Goal: Use online tool/utility: Utilize a website feature to perform a specific function

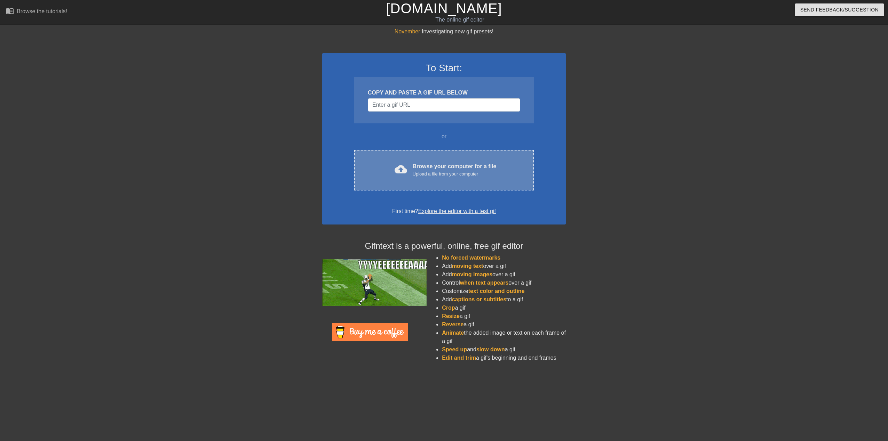
click at [502, 169] on div "cloud_upload Browse your computer for a file Upload a file from your computer" at bounding box center [443, 170] width 151 height 16
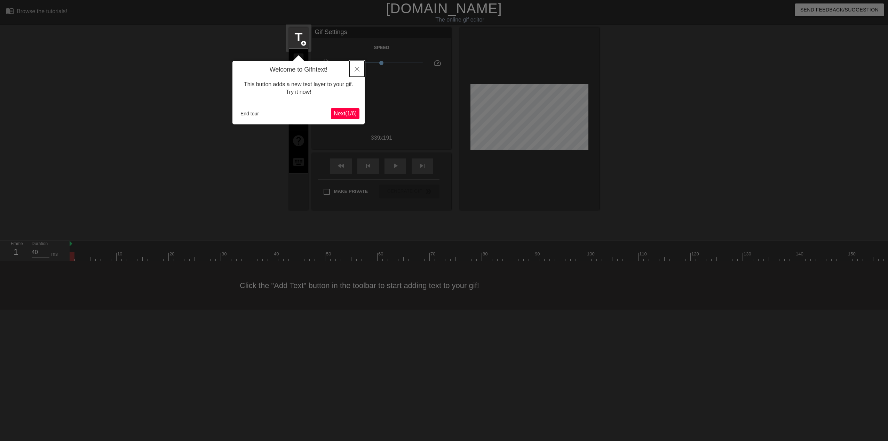
click at [359, 69] on icon "Close" at bounding box center [356, 69] width 5 height 5
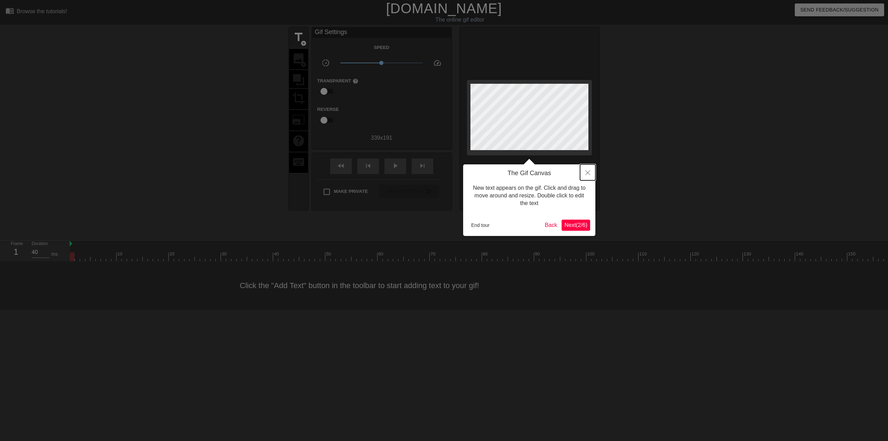
click at [589, 175] on icon "Close" at bounding box center [587, 172] width 5 height 5
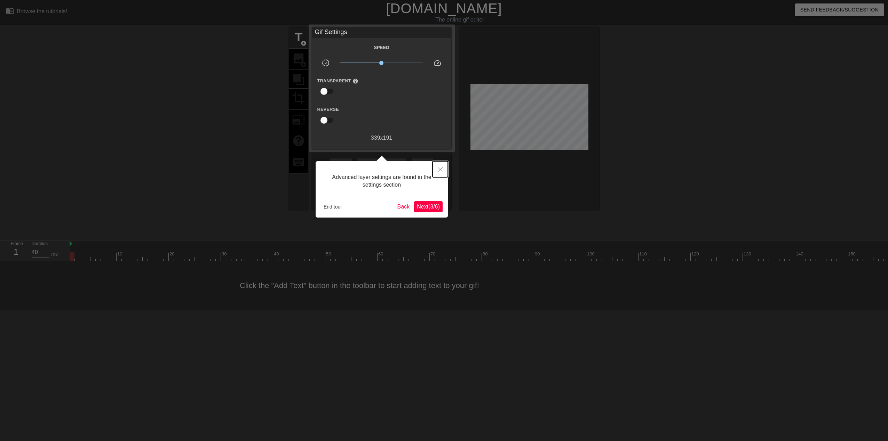
click at [443, 170] on button "Close" at bounding box center [439, 169] width 15 height 16
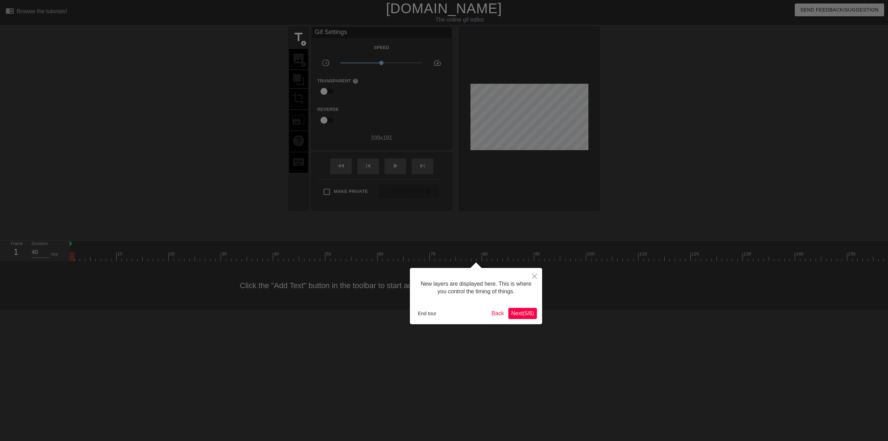
scroll to position [6, 0]
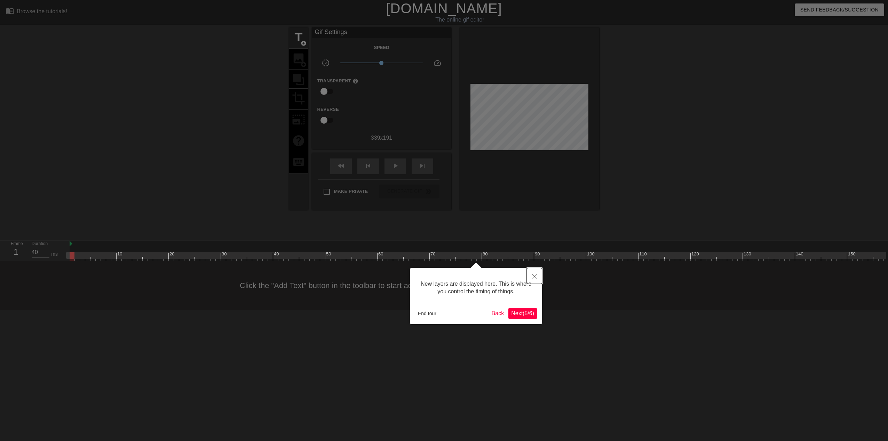
click at [531, 274] on button "Close" at bounding box center [534, 276] width 15 height 16
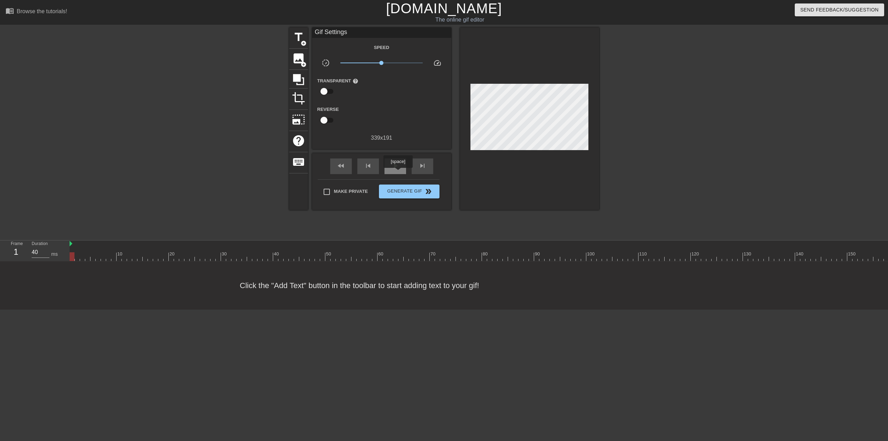
click at [398, 173] on div "play_arrow" at bounding box center [395, 167] width 22 height 16
drag, startPoint x: 392, startPoint y: 60, endPoint x: 400, endPoint y: 61, distance: 8.4
click at [400, 61] on span "x2.82" at bounding box center [381, 63] width 82 height 8
click at [399, 61] on span "x2.72" at bounding box center [399, 63] width 4 height 4
click at [431, 189] on span "Generate Gif double_arrow" at bounding box center [409, 191] width 55 height 8
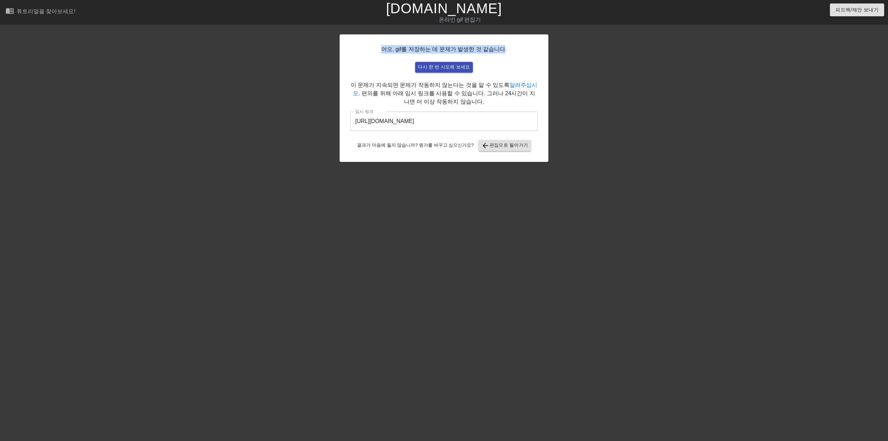
drag, startPoint x: 384, startPoint y: 48, endPoint x: 500, endPoint y: 50, distance: 116.2
click at [500, 50] on div "어오. gif를 저장하는 데 문제가 발생한 것 같습니다. 다시 한 번 시도해 보세요 이 문제가 지속되면 문제가 작동하지 않는다는 것을 알 수 …" at bounding box center [443, 98] width 209 height 128
drag, startPoint x: 500, startPoint y: 50, endPoint x: 486, endPoint y: 63, distance: 19.4
click at [497, 63] on div "다시 한 번 시도해 보세요" at bounding box center [444, 67] width 170 height 11
click at [453, 67] on span "다시 한 번 시도해 보세요" at bounding box center [444, 67] width 52 height 8
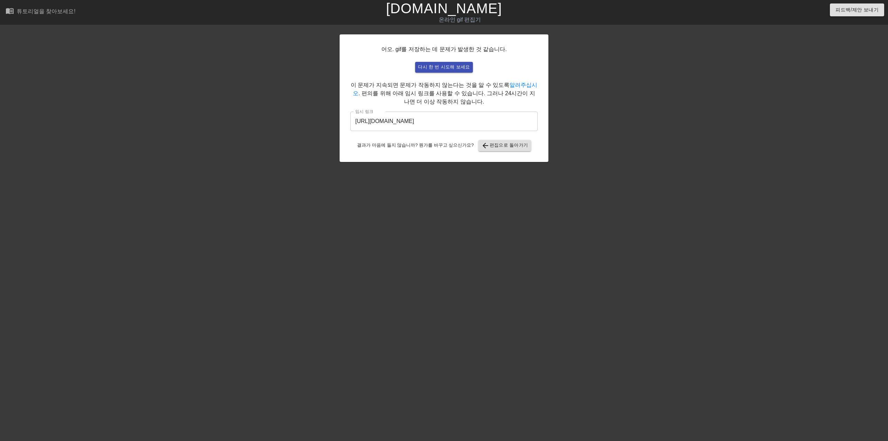
click at [616, 206] on div at bounding box center [608, 131] width 104 height 209
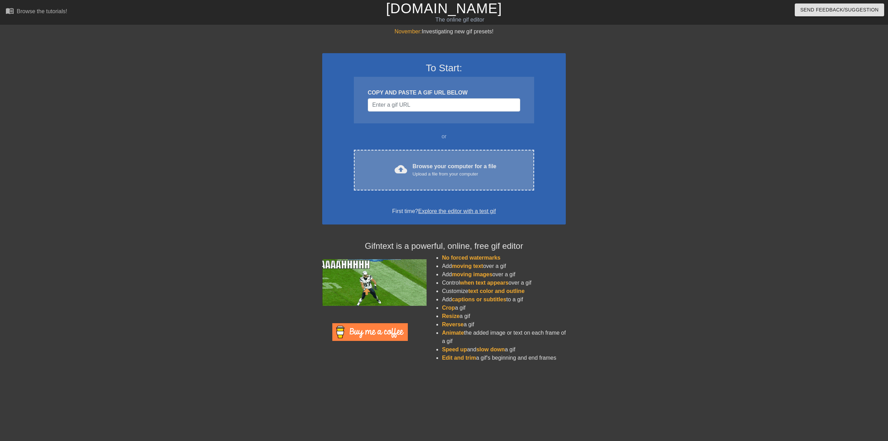
click at [494, 165] on div "Browse your computer for a file Upload a file from your computer" at bounding box center [454, 169] width 84 height 15
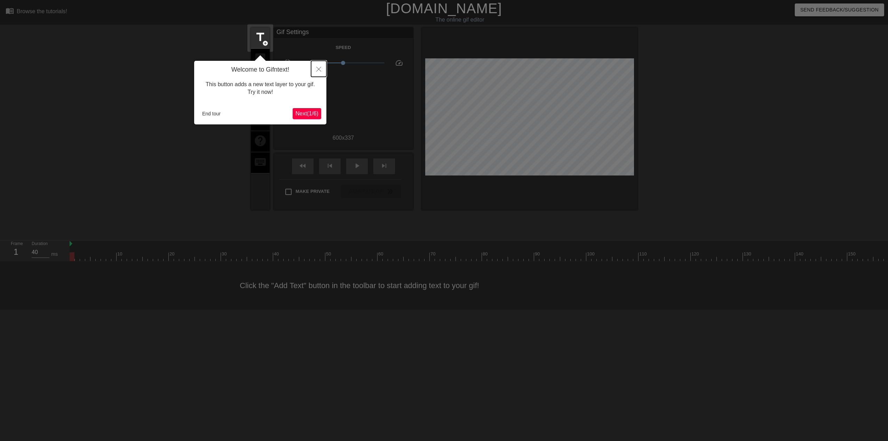
click at [318, 67] on button "Close" at bounding box center [318, 69] width 15 height 16
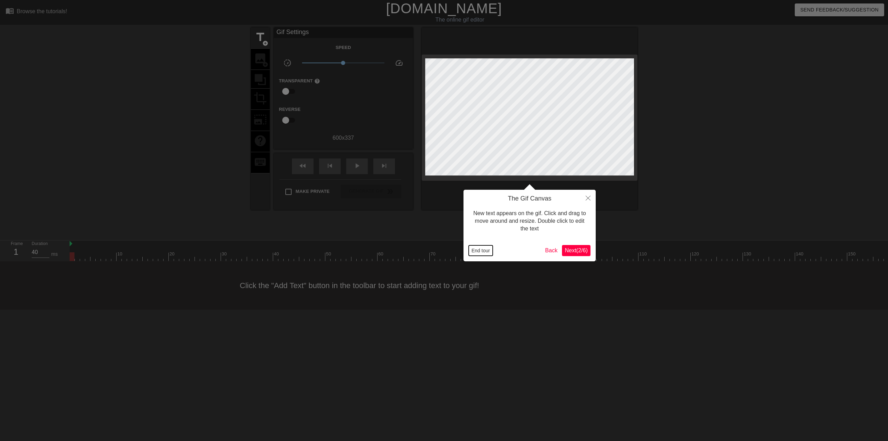
click at [486, 252] on button "End tour" at bounding box center [480, 251] width 24 height 10
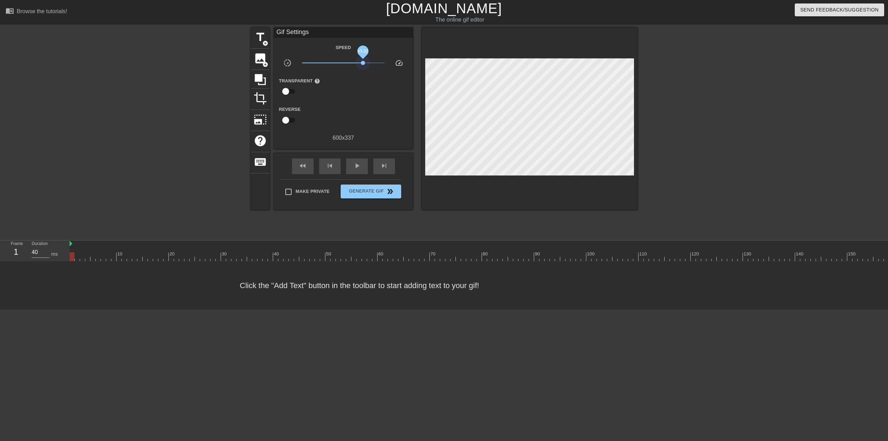
click at [363, 63] on span "x3.02" at bounding box center [343, 63] width 82 height 8
click at [363, 63] on span "x3.02" at bounding box center [363, 63] width 4 height 4
click at [376, 194] on span "Generate Gif double_arrow" at bounding box center [370, 191] width 55 height 8
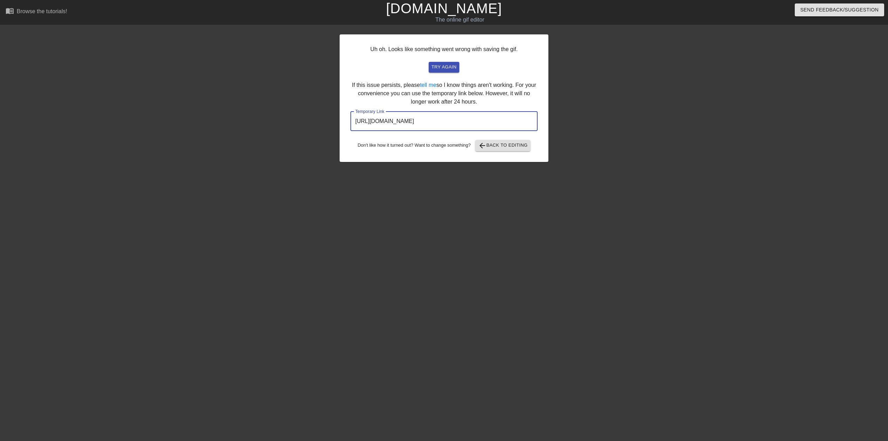
drag, startPoint x: 527, startPoint y: 122, endPoint x: 334, endPoint y: 116, distance: 192.4
click at [334, 116] on div "Uh oh. Looks like something went wrong with saving the gif. try again If this i…" at bounding box center [444, 131] width 888 height 209
